Goal: Task Accomplishment & Management: Manage account settings

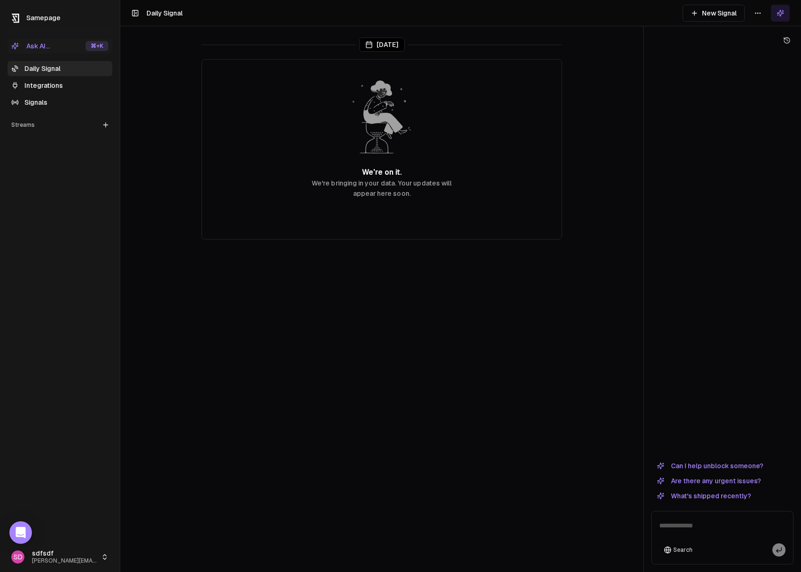
click at [56, 555] on html "Samepage Ask AI... ⌘ +K Daily Signal Integrations Signals Streams Create Stream…" at bounding box center [400, 286] width 801 height 572
click at [153, 561] on div "Log out" at bounding box center [166, 558] width 100 height 15
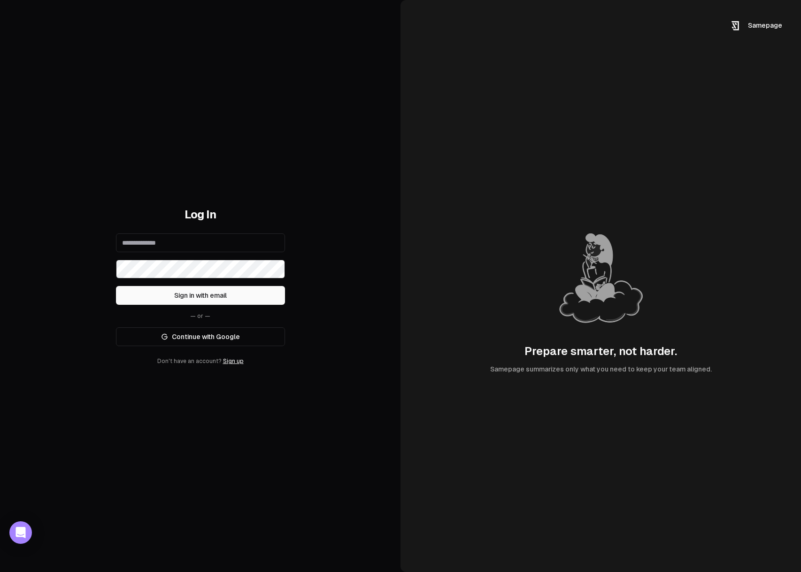
click at [184, 339] on link "Continue with Google" at bounding box center [200, 336] width 169 height 19
